Goal: Obtain resource: Download file/media

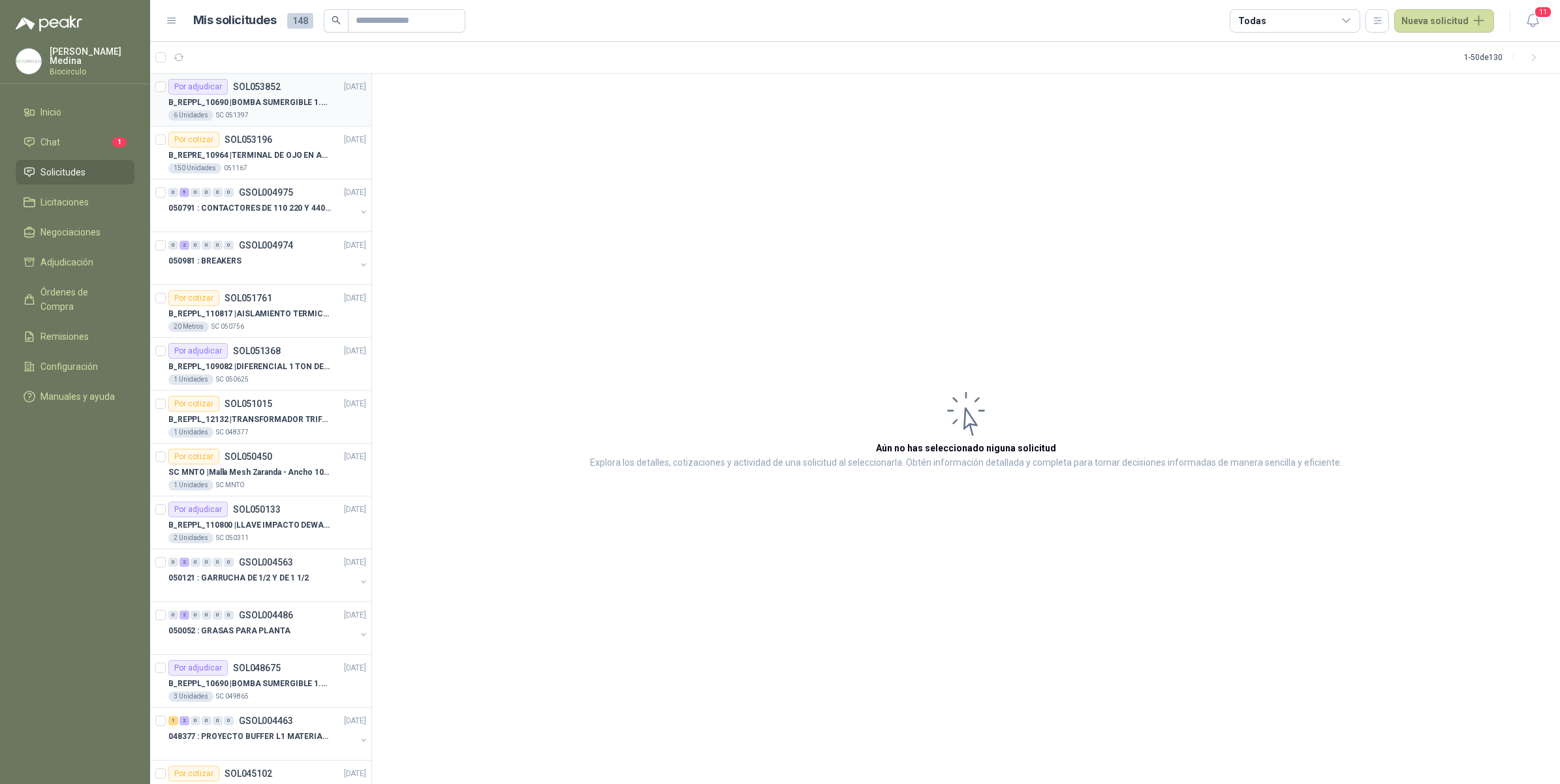
click at [301, 120] on div "6 Unidades SC 051397" at bounding box center [267, 115] width 198 height 11
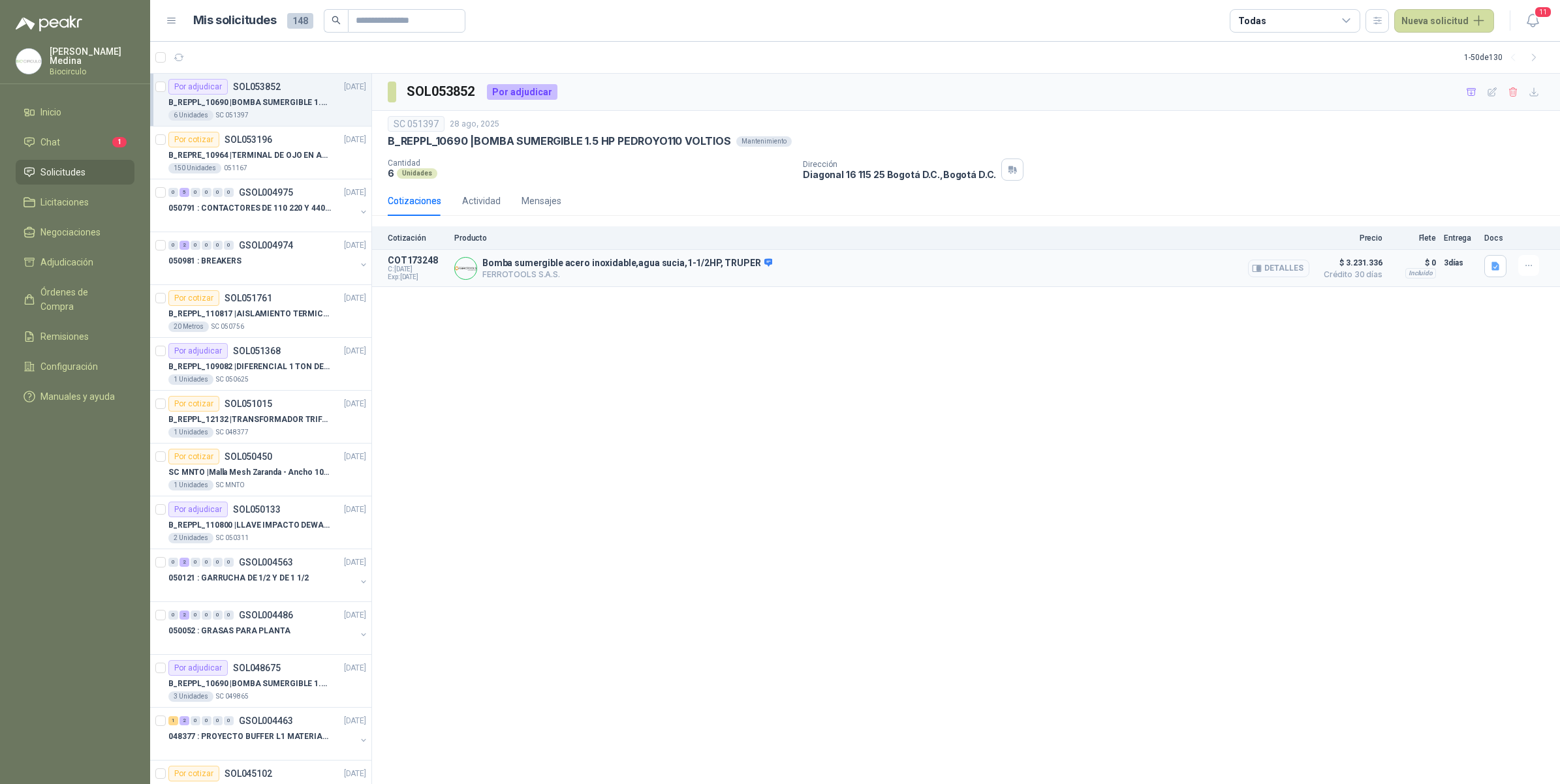
click at [1283, 269] on button "Detalles" at bounding box center [1278, 269] width 61 height 18
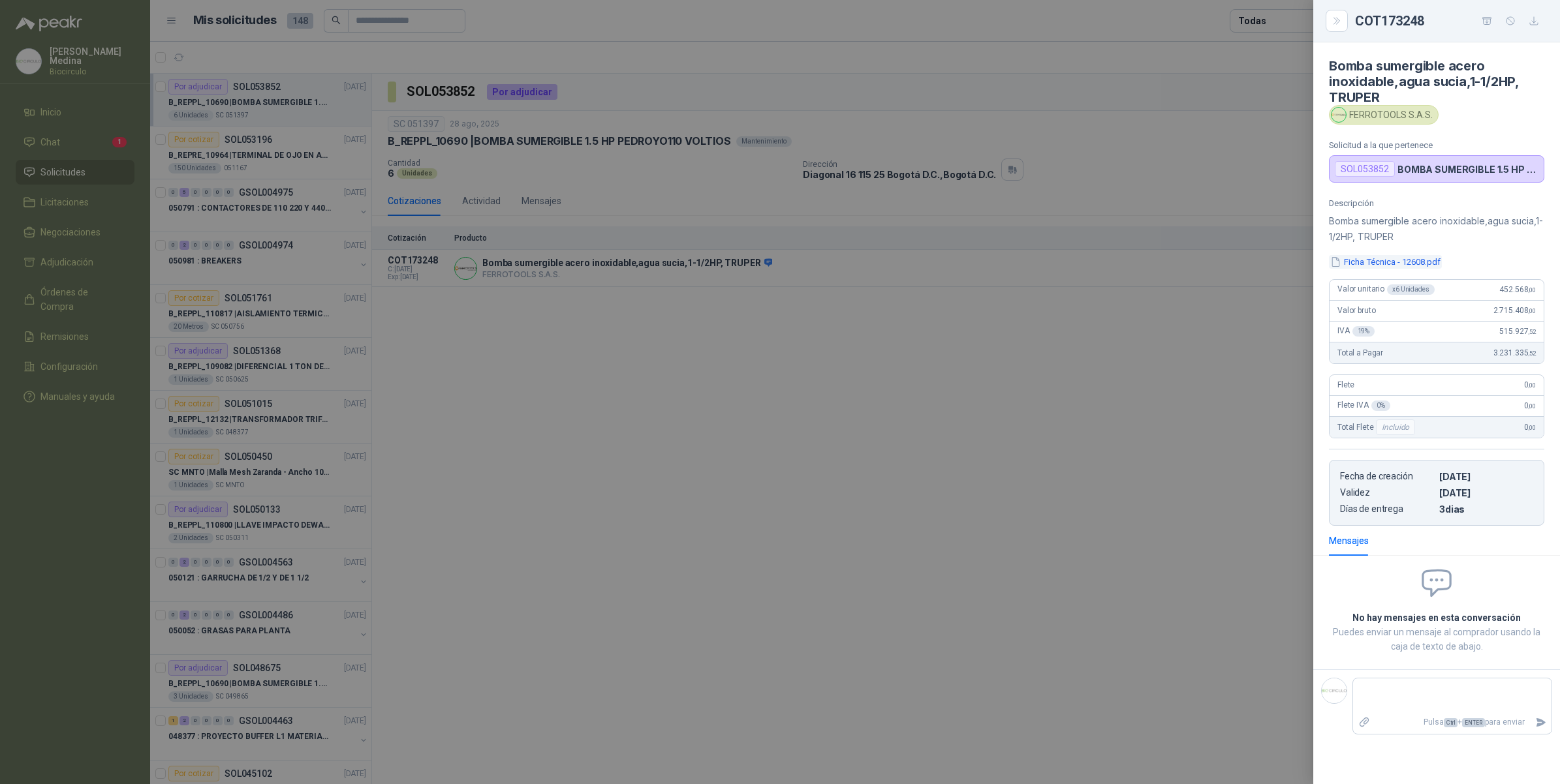
click at [1407, 265] on button "Ficha Técnica - 12608.pdf" at bounding box center [1385, 261] width 113 height 14
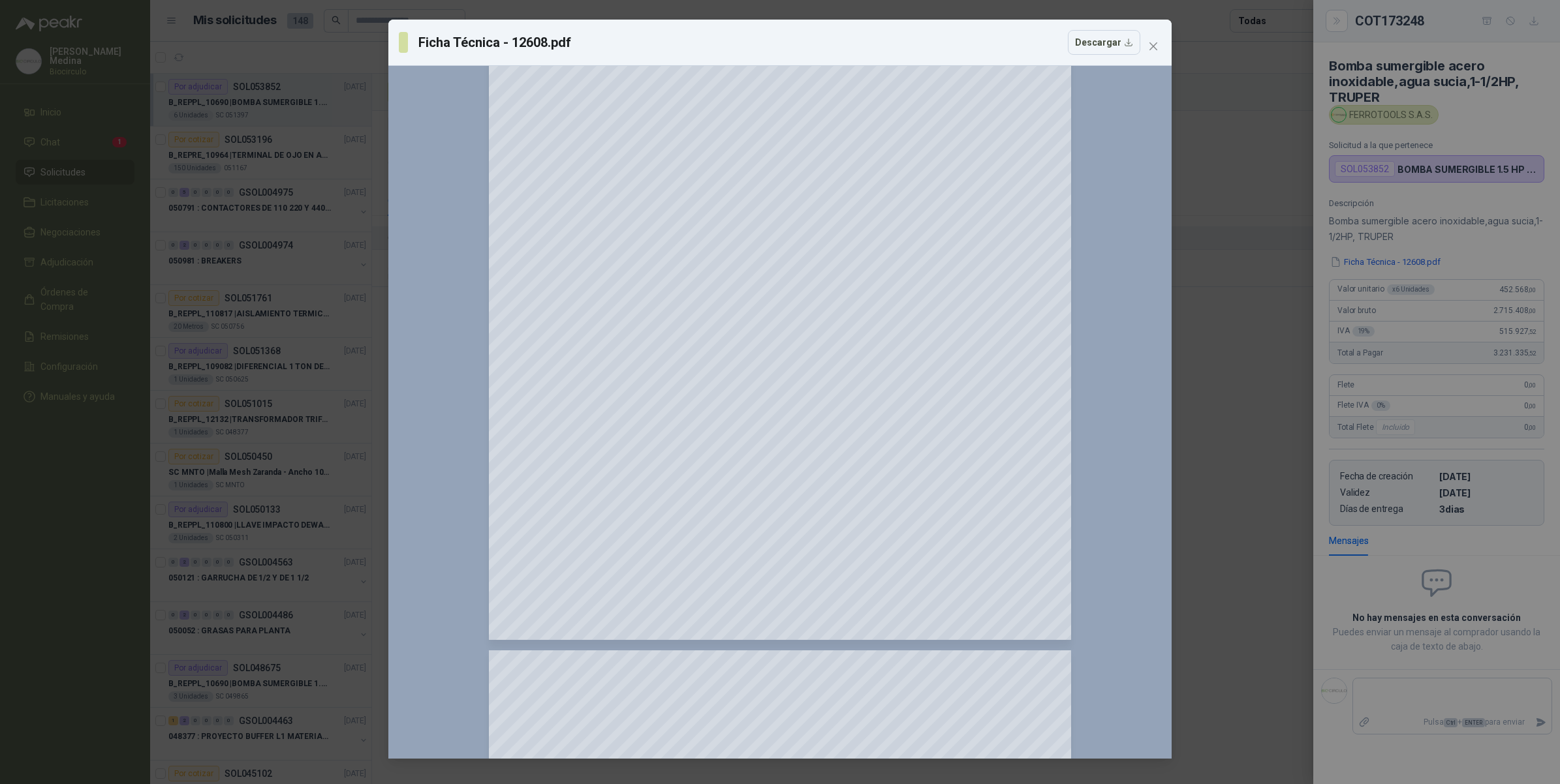
scroll to position [1141, 0]
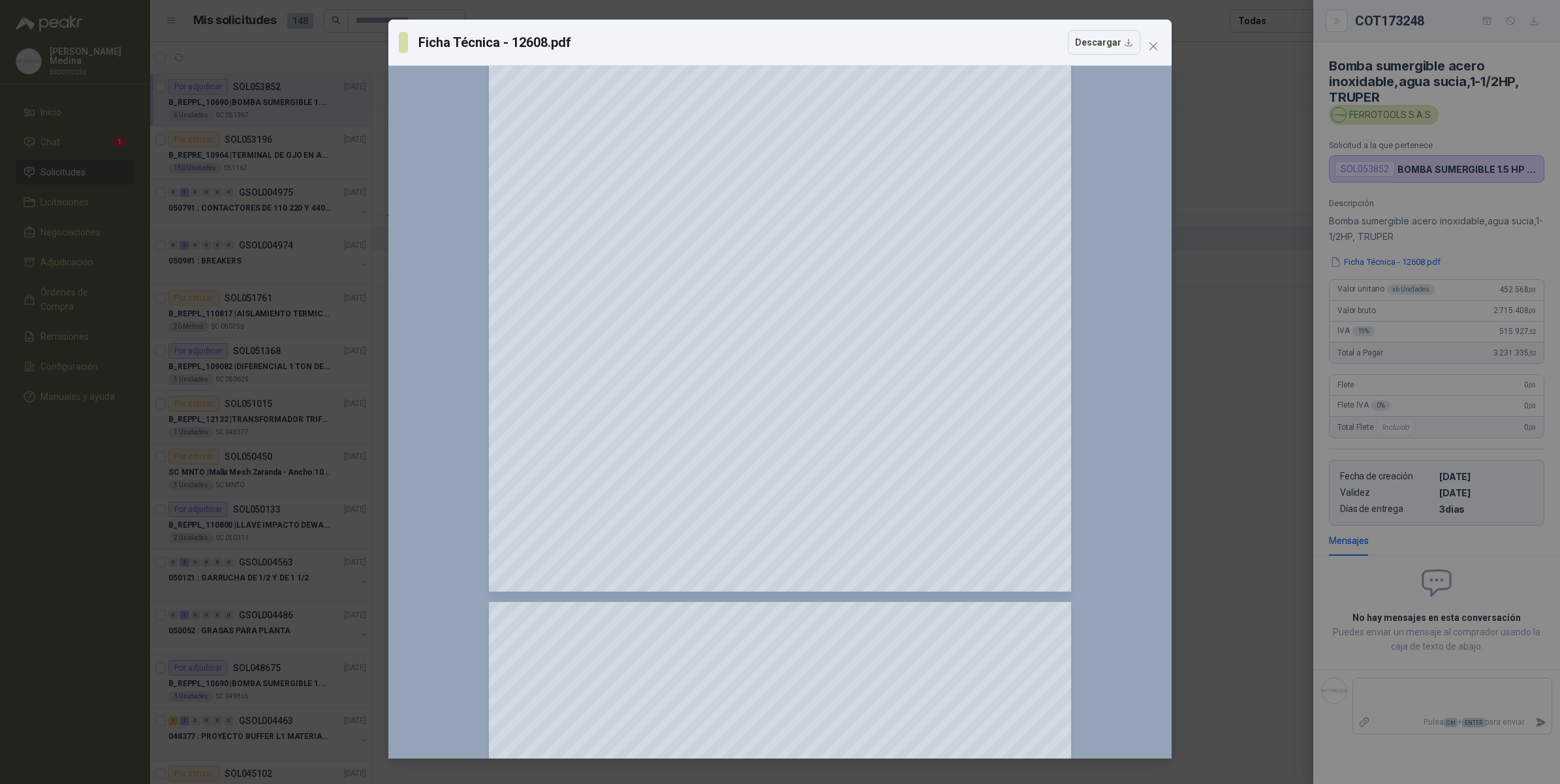
click at [1262, 245] on div "Ficha Técnica - 12608.pdf Descargar 150 %" at bounding box center [780, 392] width 1560 height 784
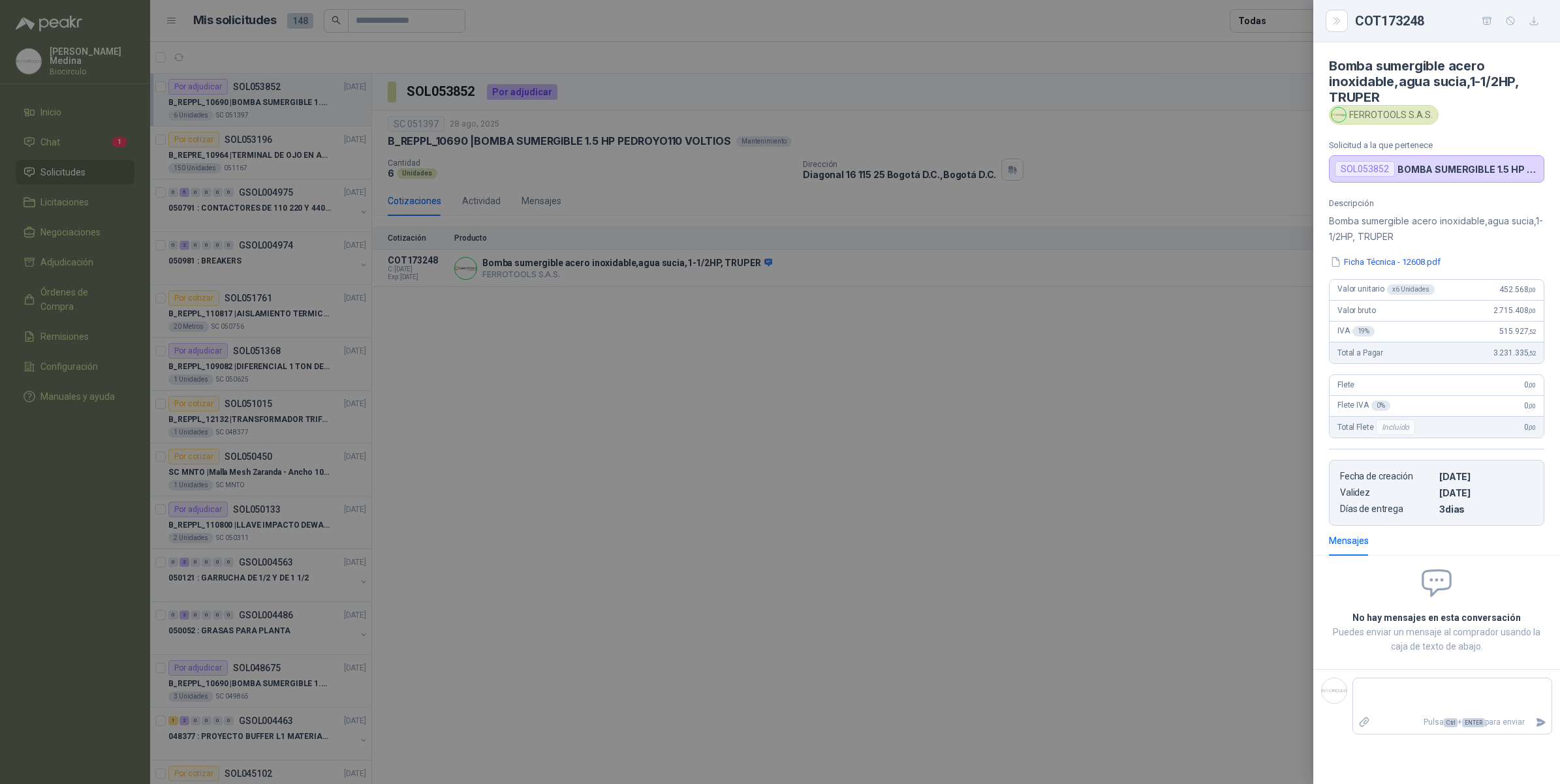
click at [1262, 245] on div at bounding box center [780, 392] width 1560 height 784
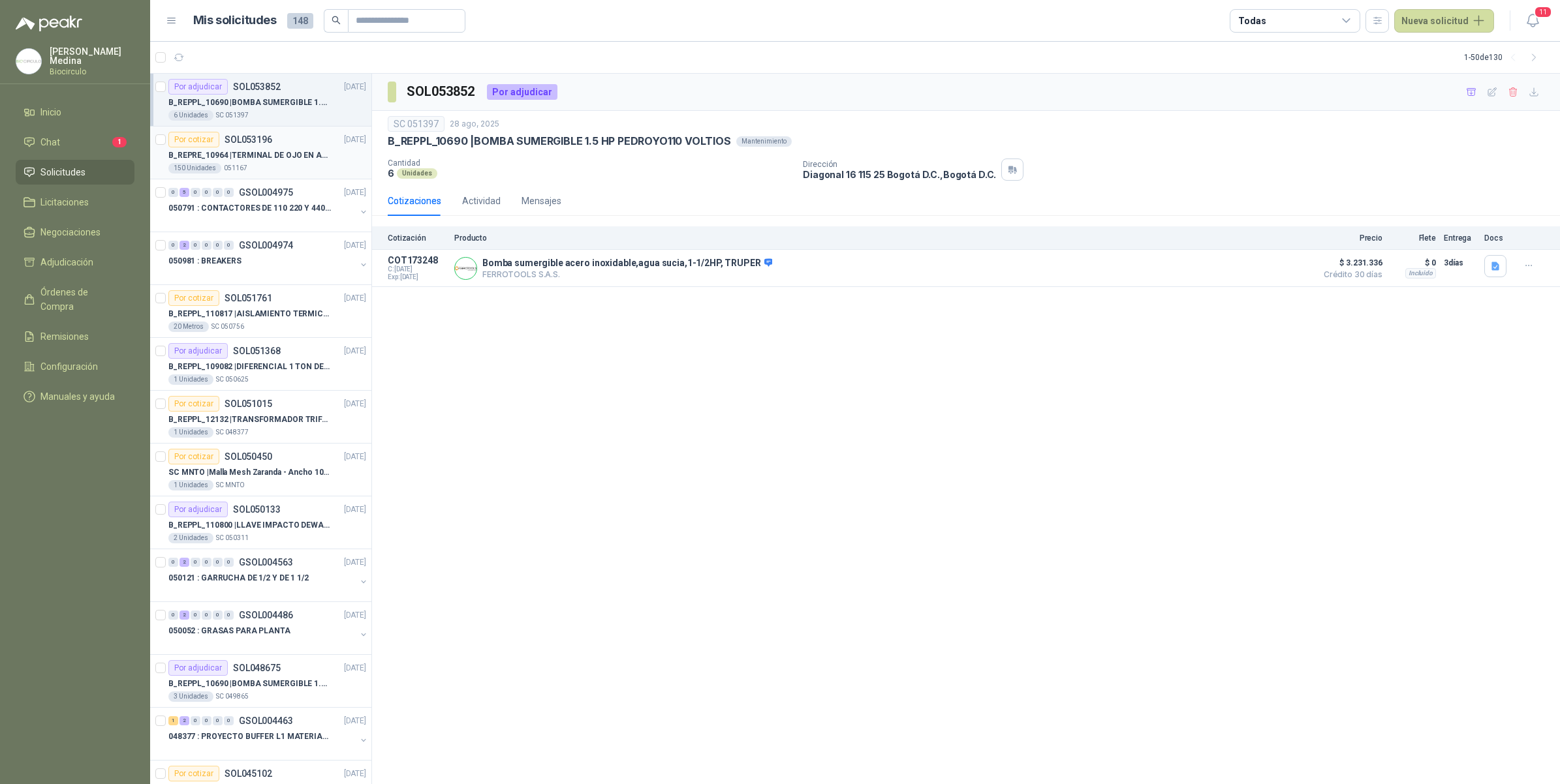
click at [304, 154] on p "B_REPRE_10964 | TERMINAL DE OJO EN ACERO INOX ALTA EMPERATURA" at bounding box center [250, 155] width 163 height 12
